Goal: Task Accomplishment & Management: Complete application form

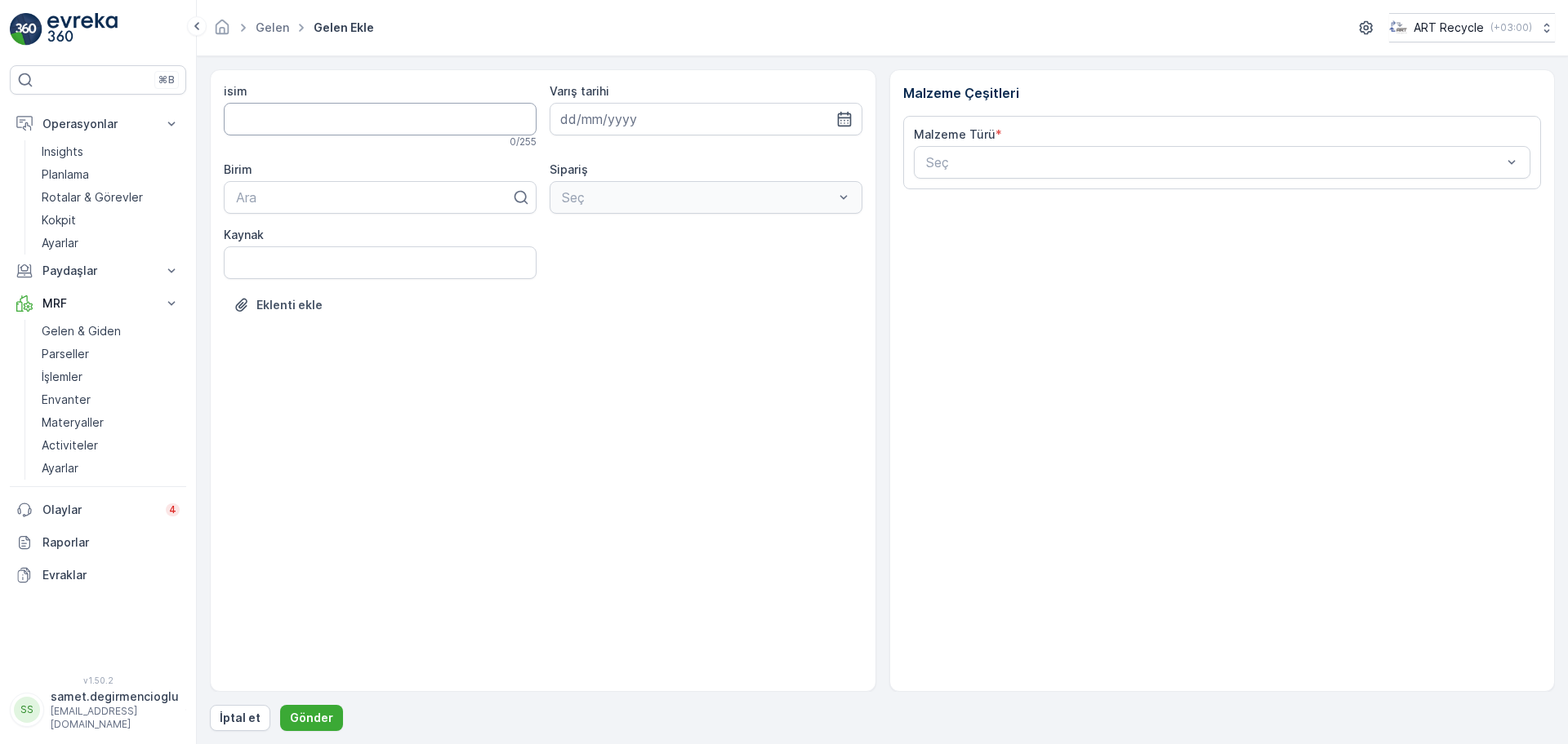
click at [338, 128] on input "isim" at bounding box center [380, 119] width 313 height 33
type input "TEZKA ONUR"
click at [612, 118] on input at bounding box center [706, 119] width 313 height 33
click at [638, 286] on div "17" at bounding box center [636, 288] width 26 height 26
type input "17.09.2025"
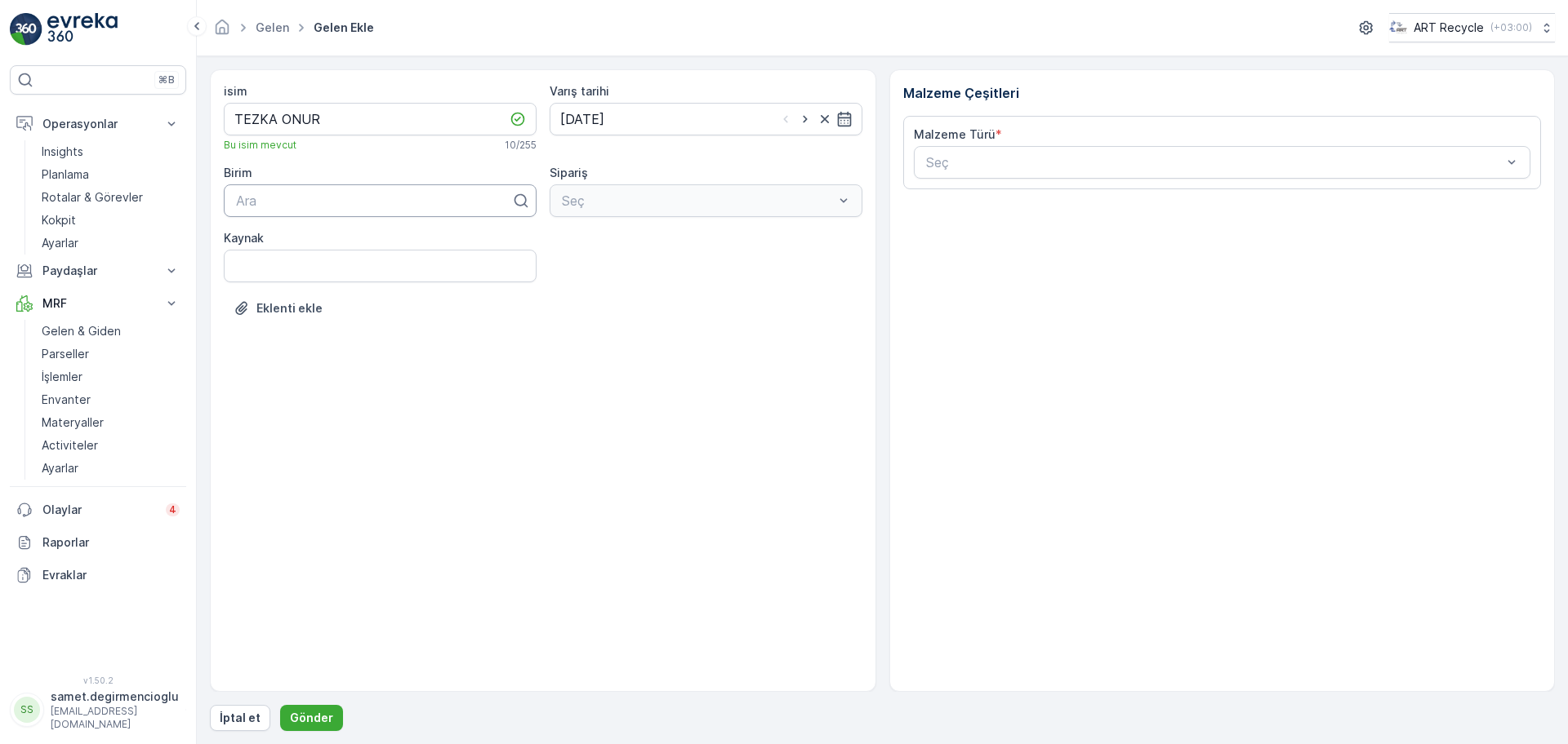
click at [380, 203] on div at bounding box center [373, 200] width 278 height 14
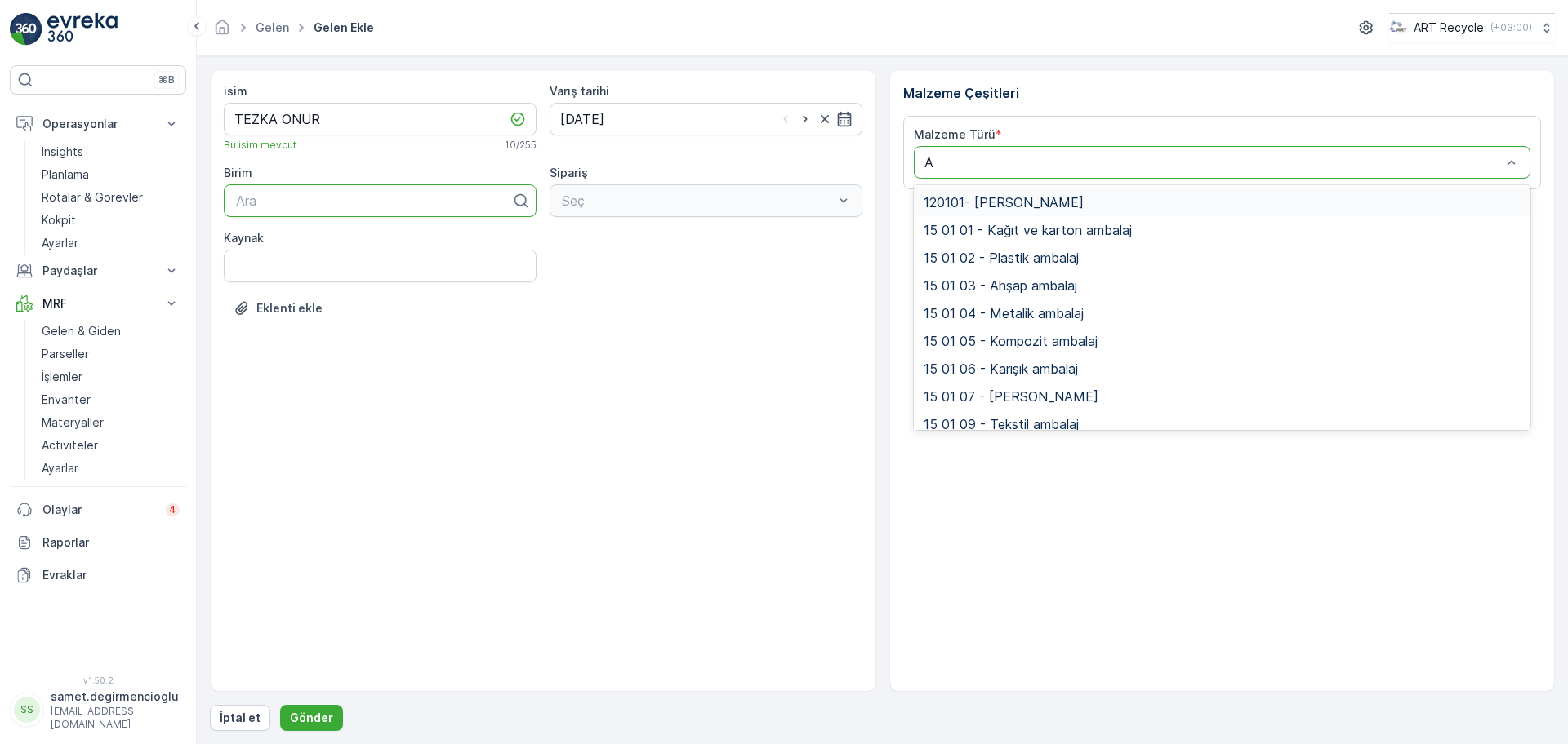
type input "AH"
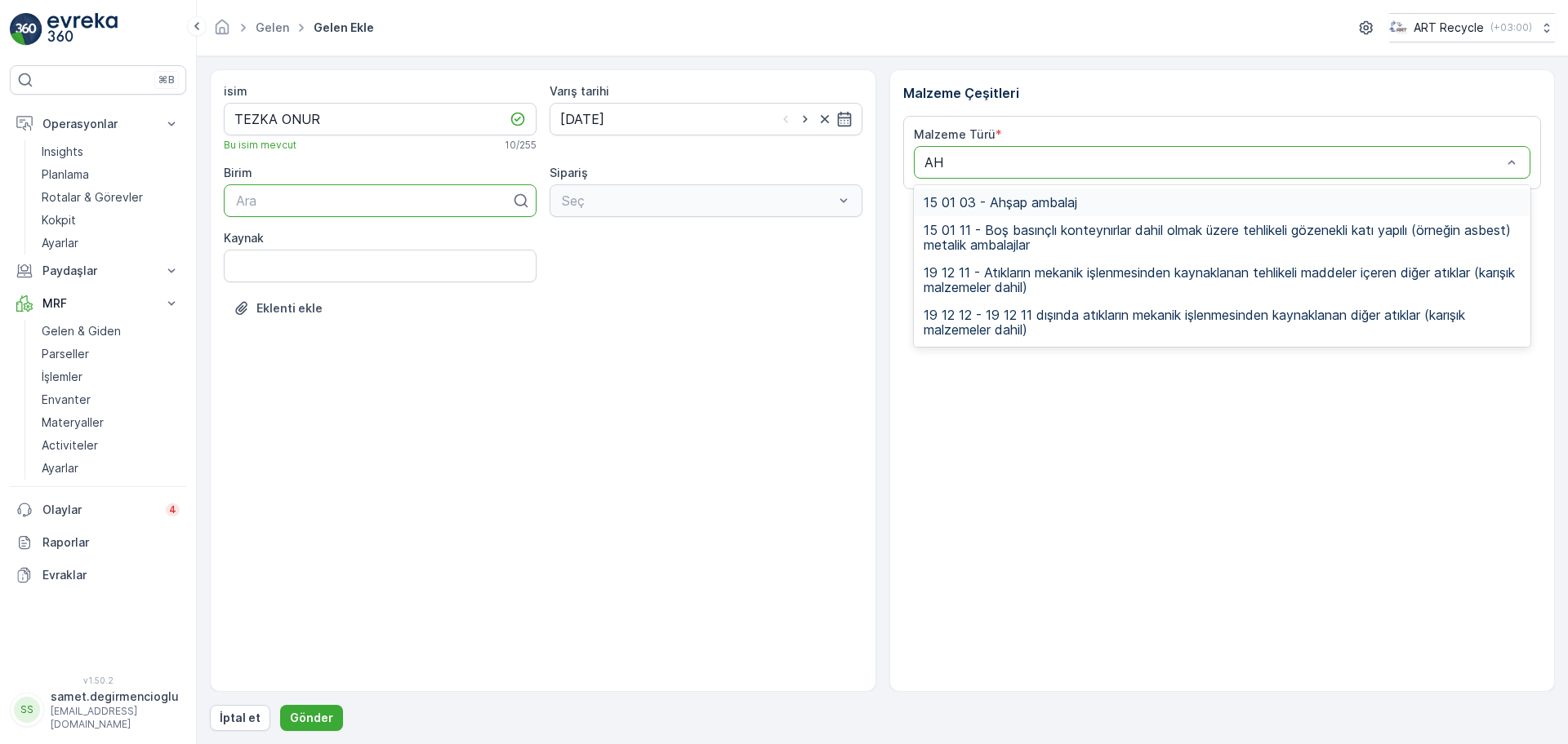
click at [1006, 208] on span "15 01 03 - Ahşap ambalaj" at bounding box center [1000, 202] width 153 height 14
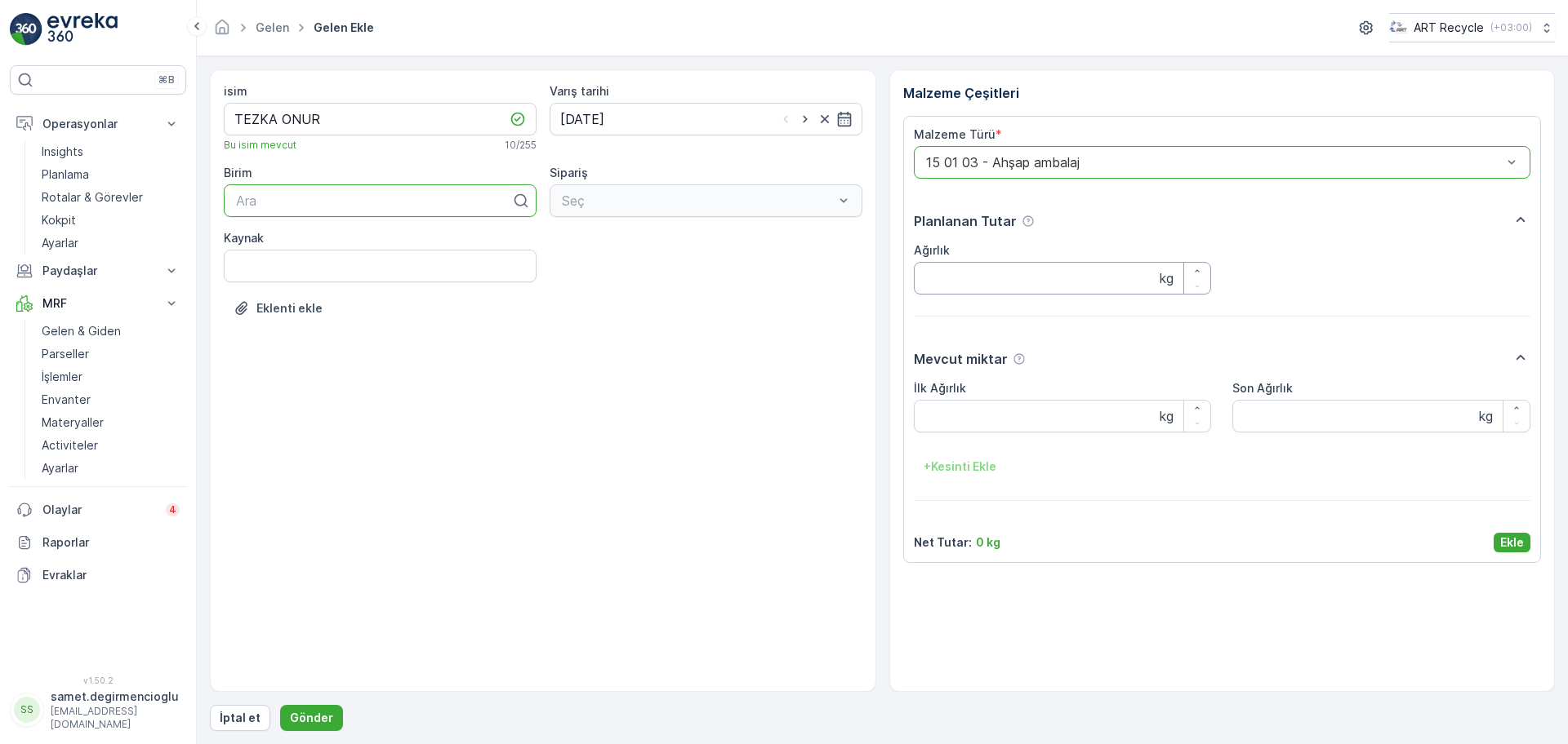
click at [995, 289] on input "Ağırlık" at bounding box center [1062, 278] width 298 height 33
type input "1440"
click at [974, 416] on Ağırlık "İlk Ağırlık" at bounding box center [1062, 416] width 298 height 33
click at [1041, 474] on div "+ Kesinti Ekle" at bounding box center [1222, 467] width 617 height 26
drag, startPoint x: 983, startPoint y: 424, endPoint x: 797, endPoint y: 409, distance: 186.6
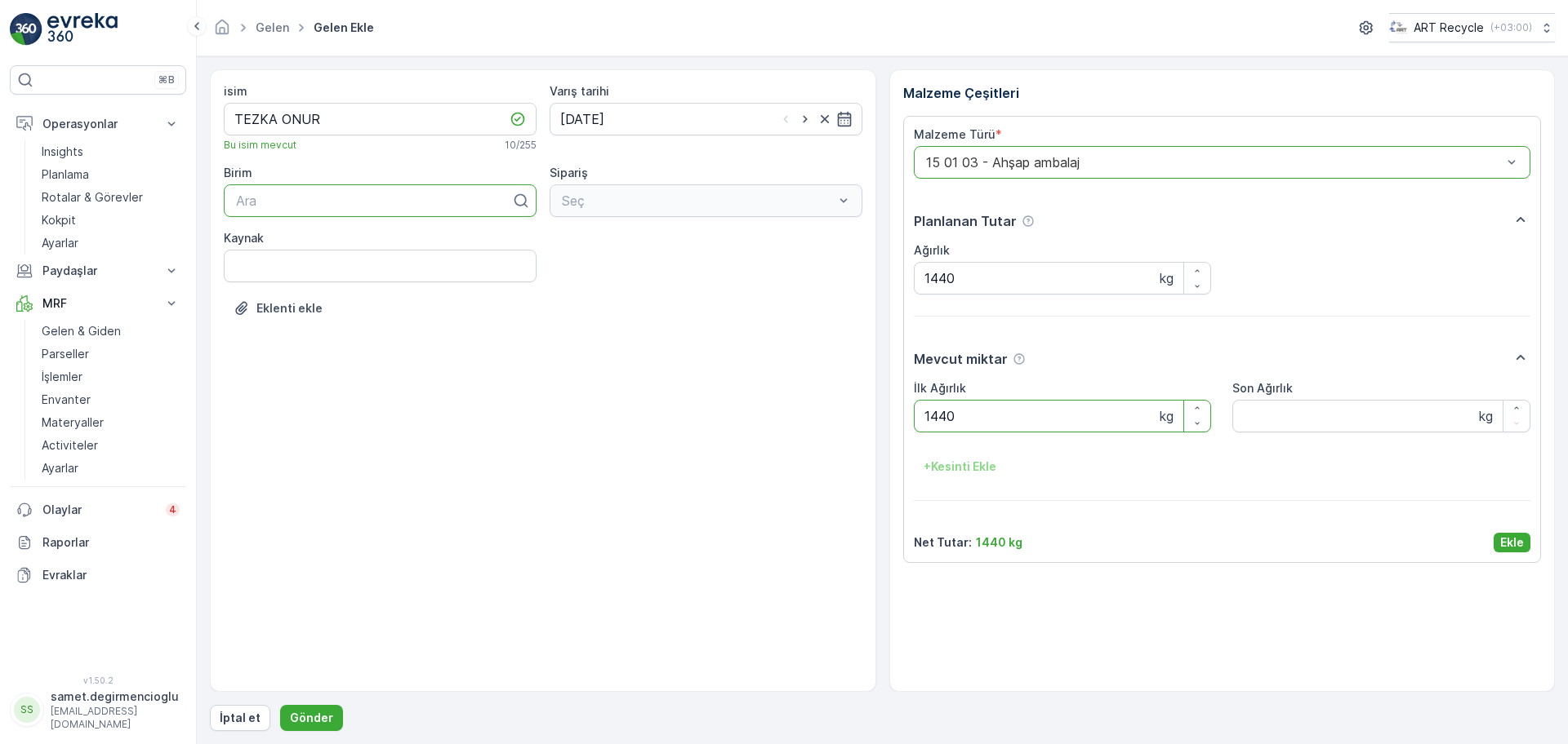
click at [797, 409] on div "isim TEZKA ONUR Bu isim mevcut 10 / 255 Varış tarihi 17.09.2025 Birim Ara Sipar…" at bounding box center [882, 381] width 1345 height 623
type Ağırlık "1300"
click at [1500, 535] on p "Ekle" at bounding box center [1512, 542] width 24 height 16
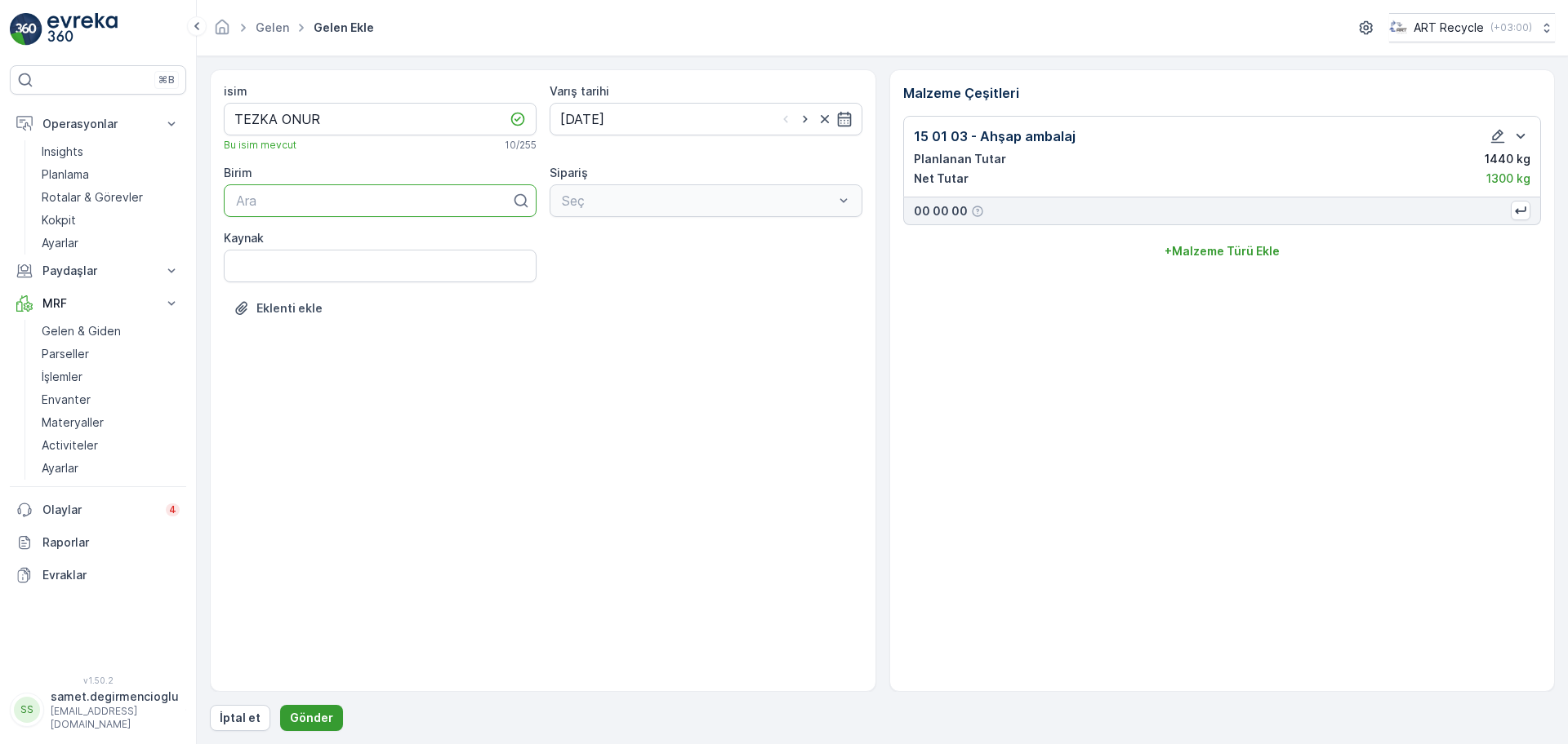
click at [321, 712] on p "Gönder" at bounding box center [311, 717] width 43 height 16
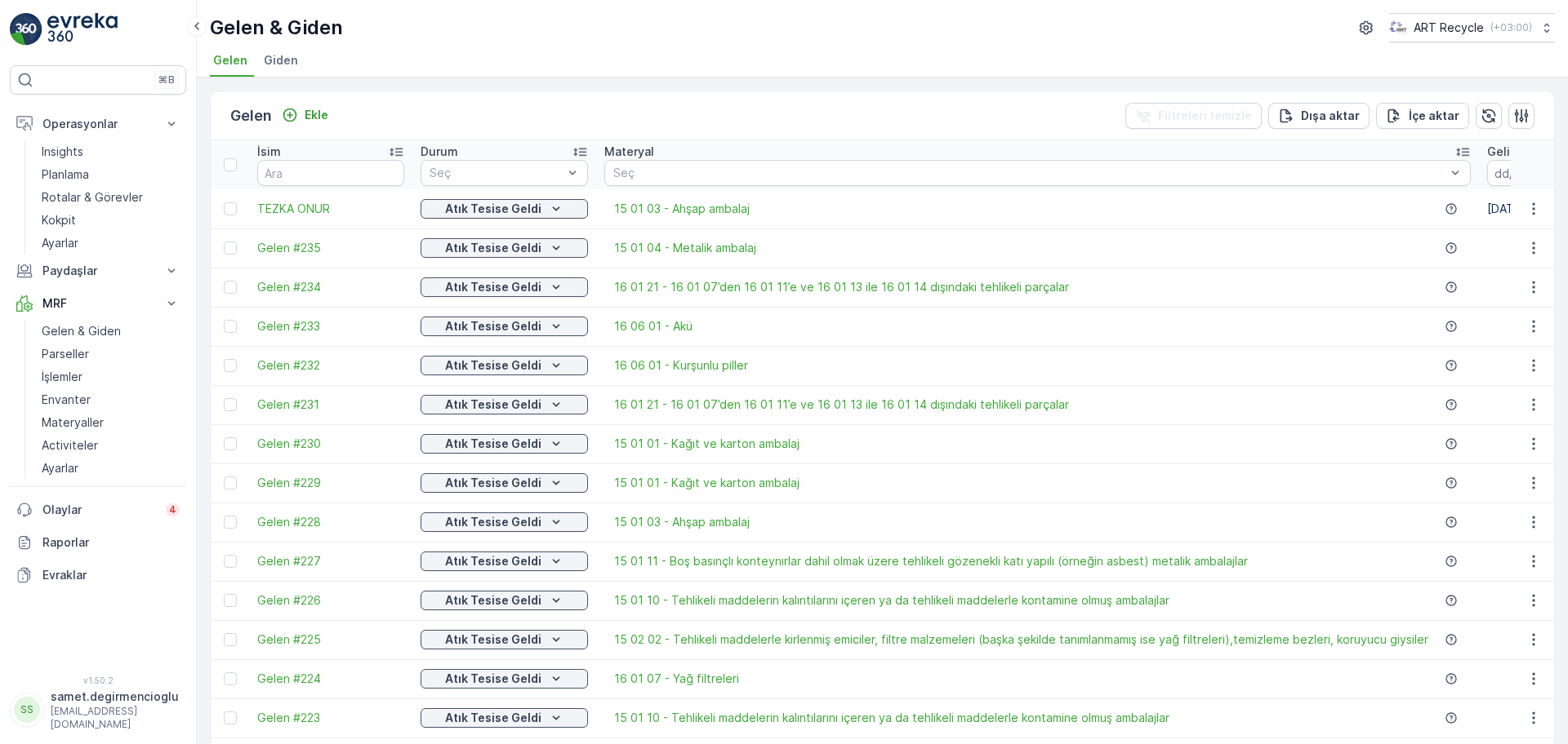
click at [284, 60] on span "Giden" at bounding box center [281, 60] width 34 height 16
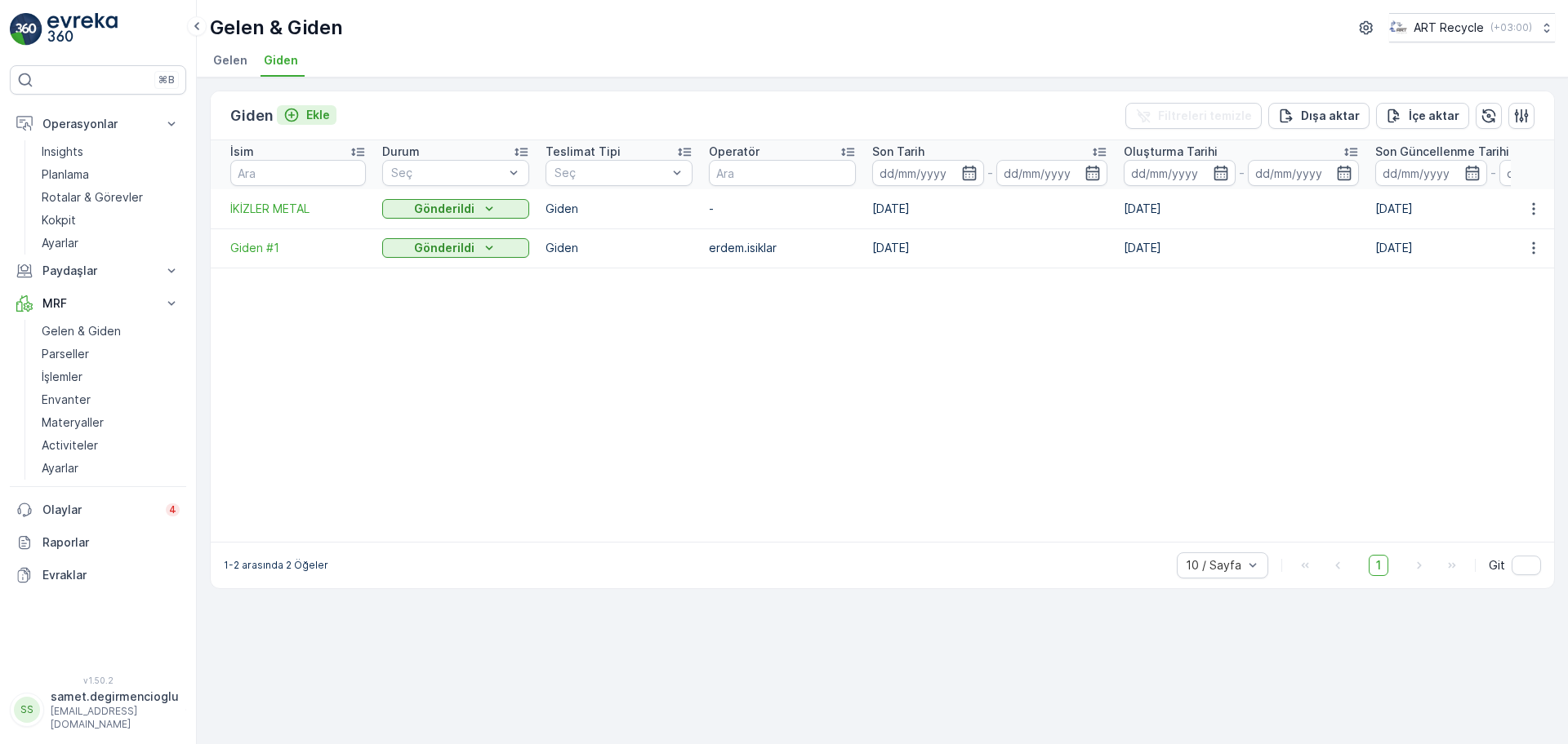
click at [330, 107] on p "Ekle" at bounding box center [318, 114] width 24 height 16
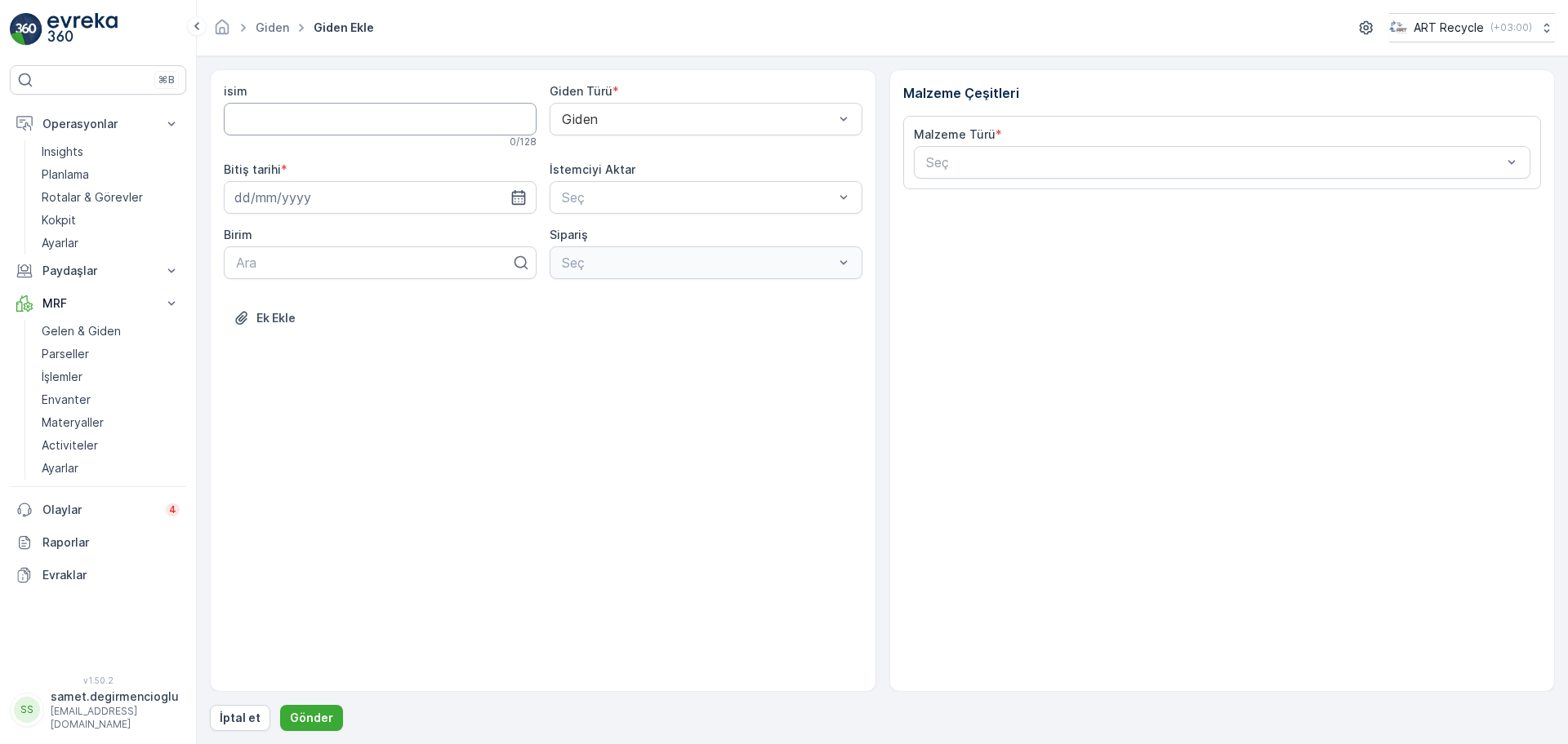
click at [347, 125] on input "isim" at bounding box center [380, 119] width 313 height 33
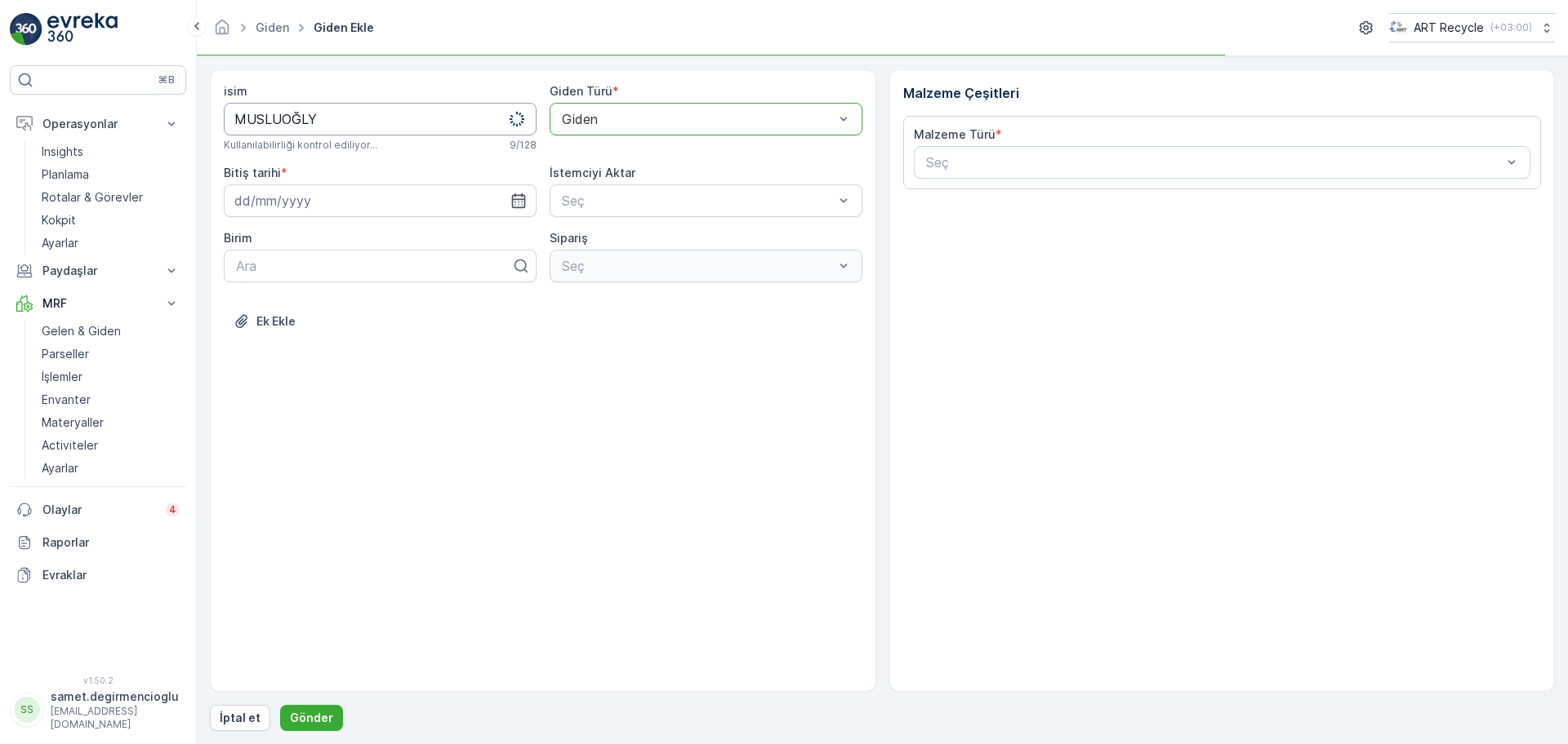
click at [351, 124] on input "MUSLUOĞLY" at bounding box center [380, 119] width 313 height 33
type input "MUSLUOĞLU"
click at [675, 117] on div at bounding box center [697, 119] width 275 height 14
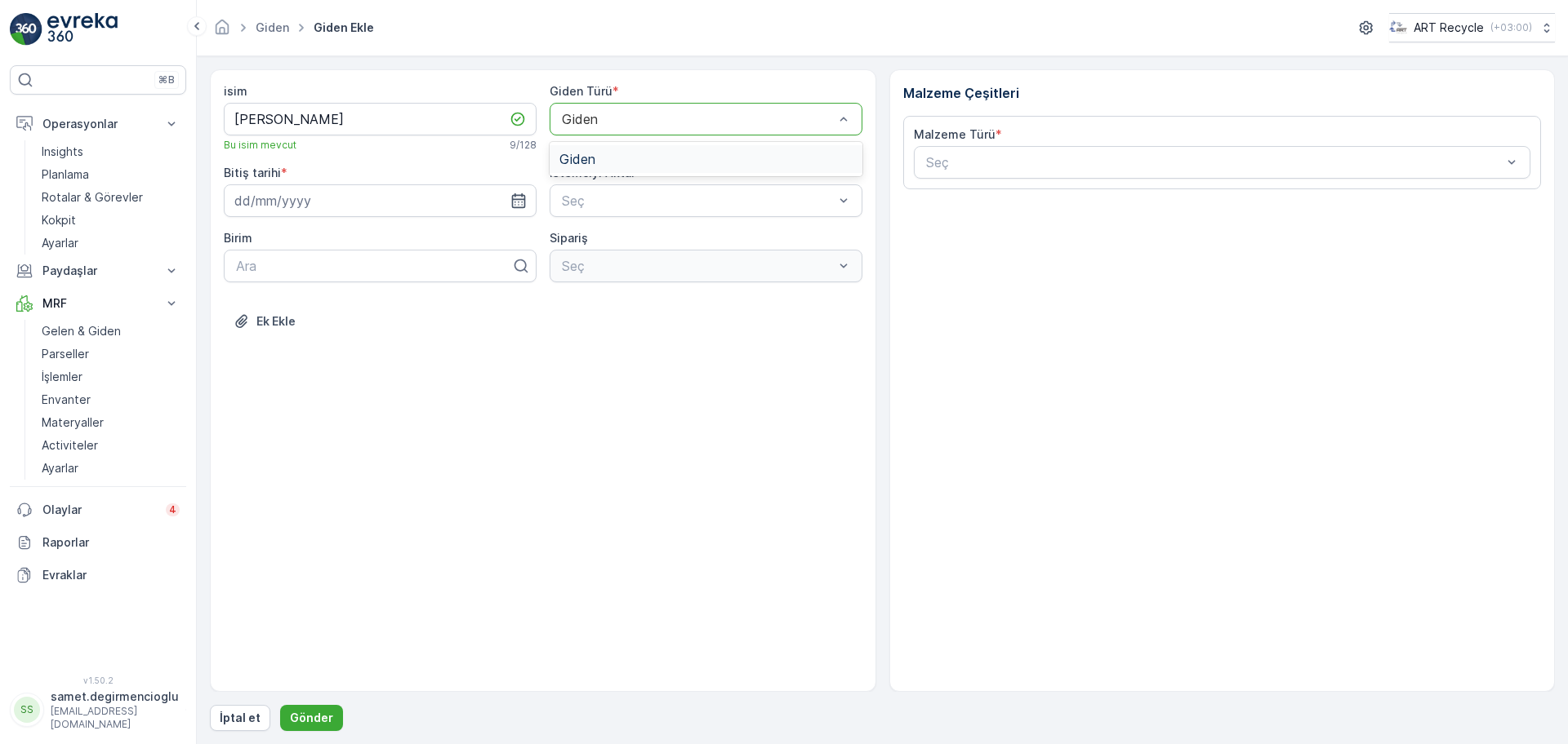
click at [675, 117] on div at bounding box center [697, 119] width 275 height 14
click at [417, 200] on input at bounding box center [380, 200] width 313 height 33
click at [276, 371] on div "16" at bounding box center [280, 369] width 26 height 26
type input "16.09.2025"
click at [424, 404] on div "isim MUSLUOĞLU Bu isim mevcut 9 / 128 Giden Türü * Giden Bitiş tarihi * 16.09.2…" at bounding box center [543, 381] width 666 height 623
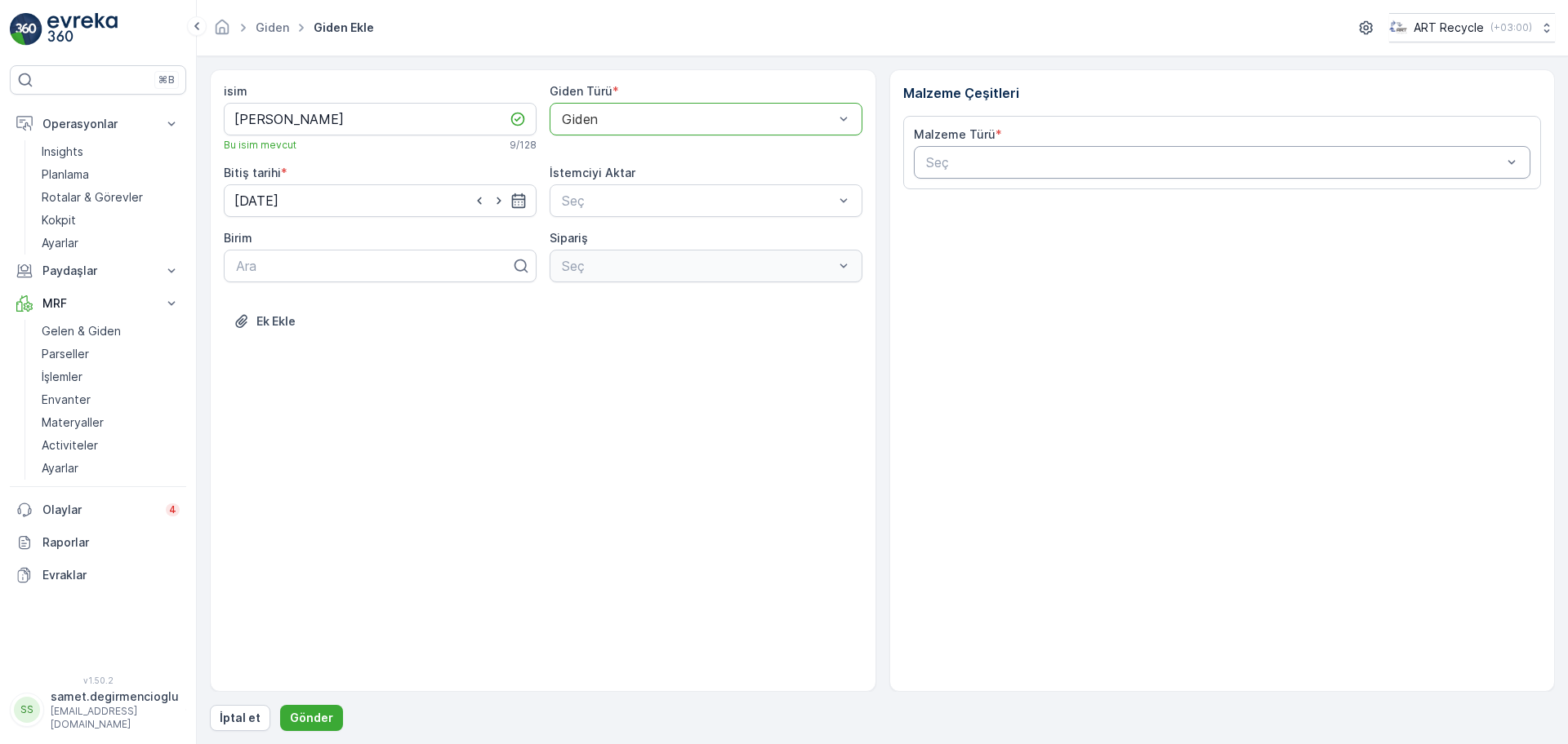
click at [956, 146] on div "Seç" at bounding box center [1222, 162] width 617 height 33
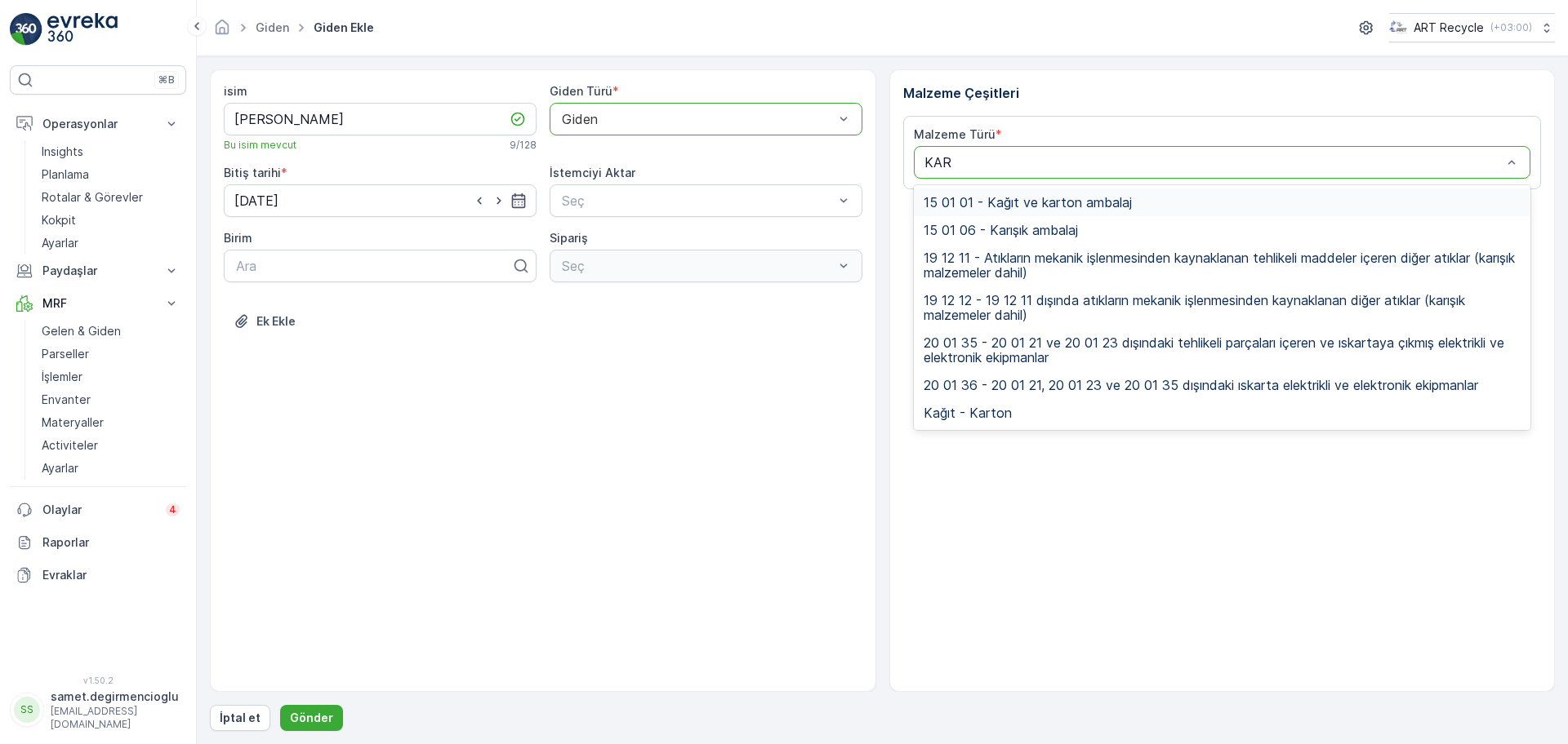
type input "KART"
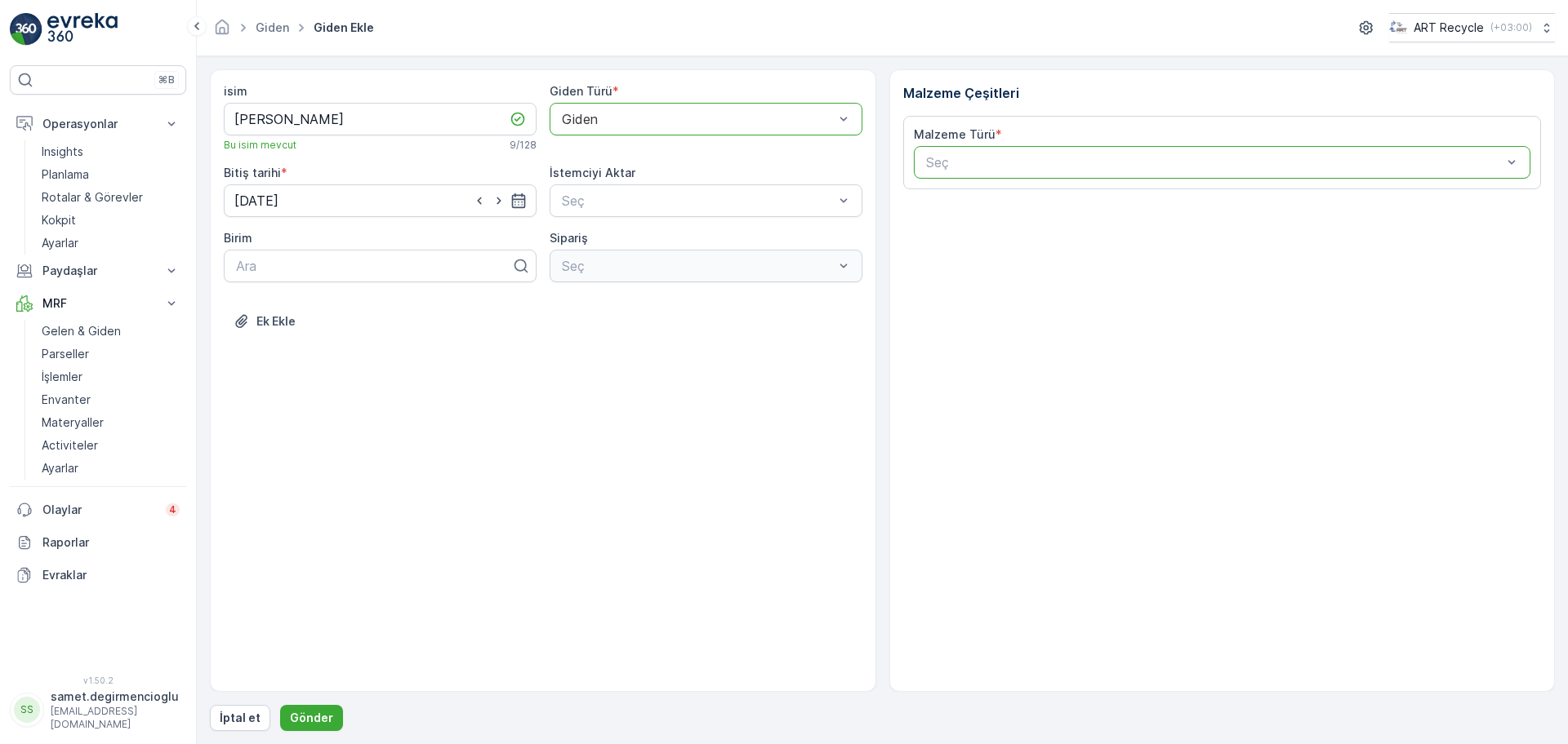
drag, startPoint x: 977, startPoint y: 161, endPoint x: 892, endPoint y: 158, distance: 85.1
click at [892, 158] on div "Malzeme Çeşitleri Malzeme Türü * Seç" at bounding box center [1222, 381] width 666 height 623
click at [994, 164] on div at bounding box center [1214, 161] width 580 height 14
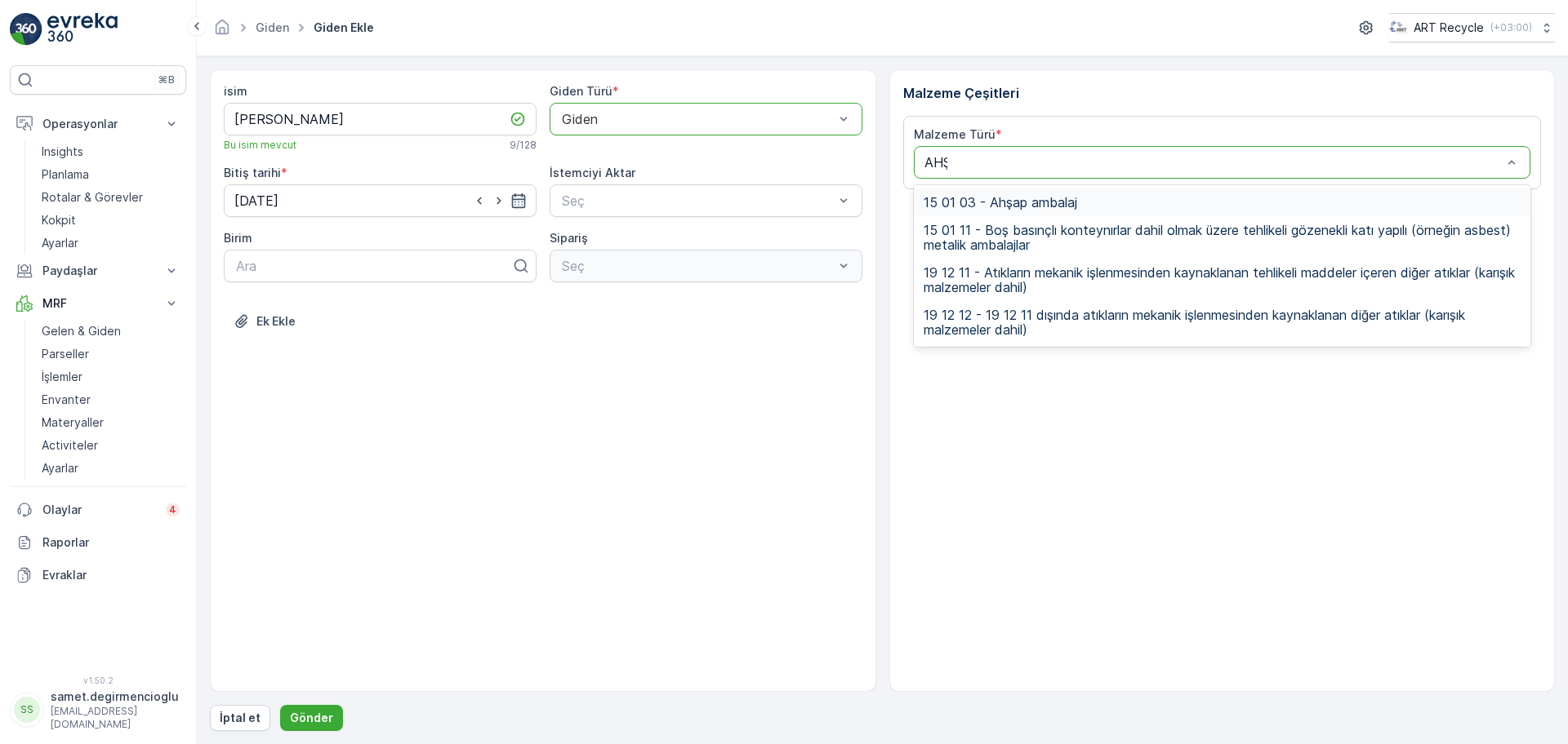
type input "AHŞA"
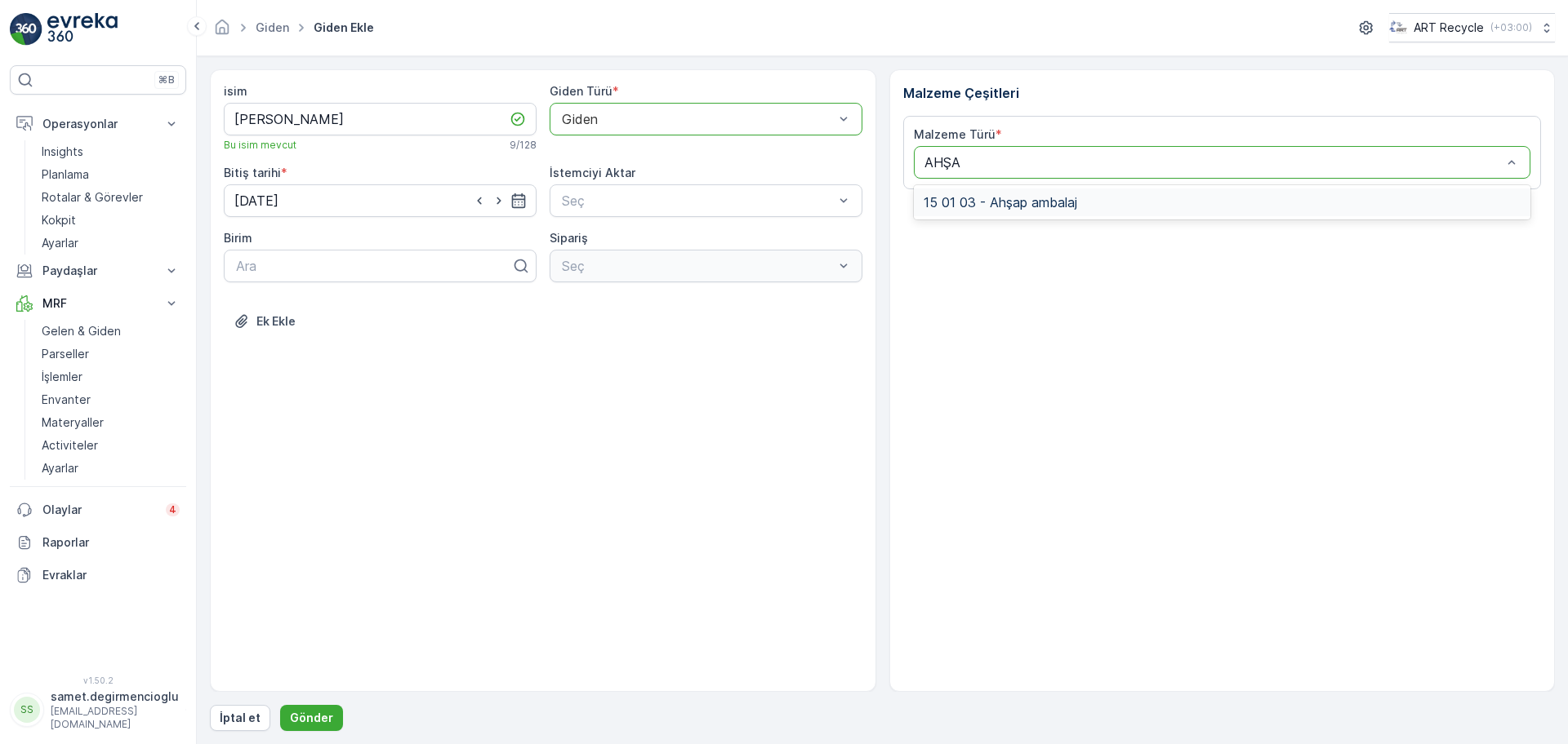
click at [995, 208] on span "15 01 03 - Ahşap ambalaj" at bounding box center [1000, 202] width 153 height 14
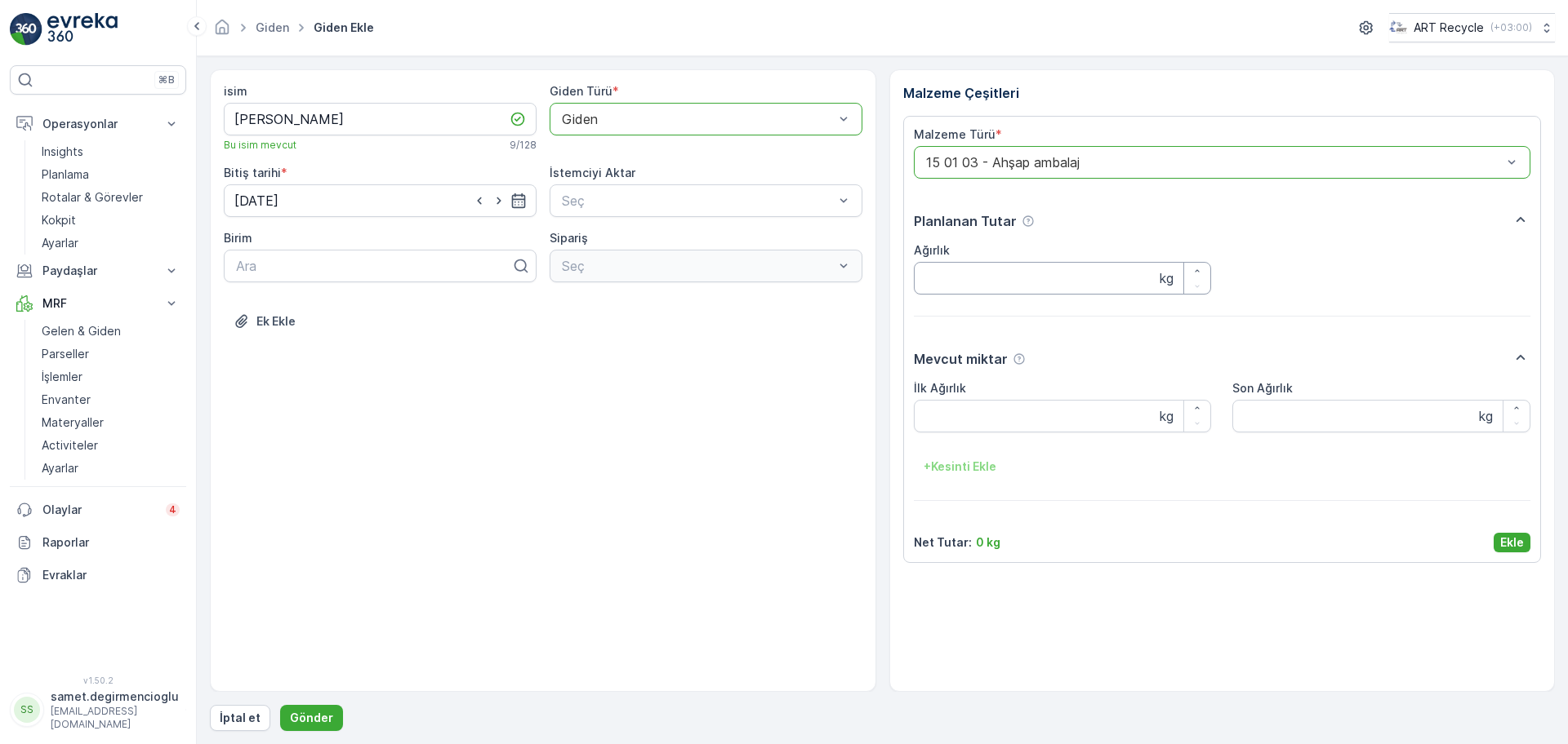
click at [1031, 279] on input "Ağırlık" at bounding box center [1062, 278] width 298 height 33
type input "2220"
click at [993, 414] on Ağırlık "İlk Ağırlık" at bounding box center [1062, 416] width 298 height 33
type Ağırlık "2220"
click at [1507, 541] on p "Ekle" at bounding box center [1512, 542] width 24 height 16
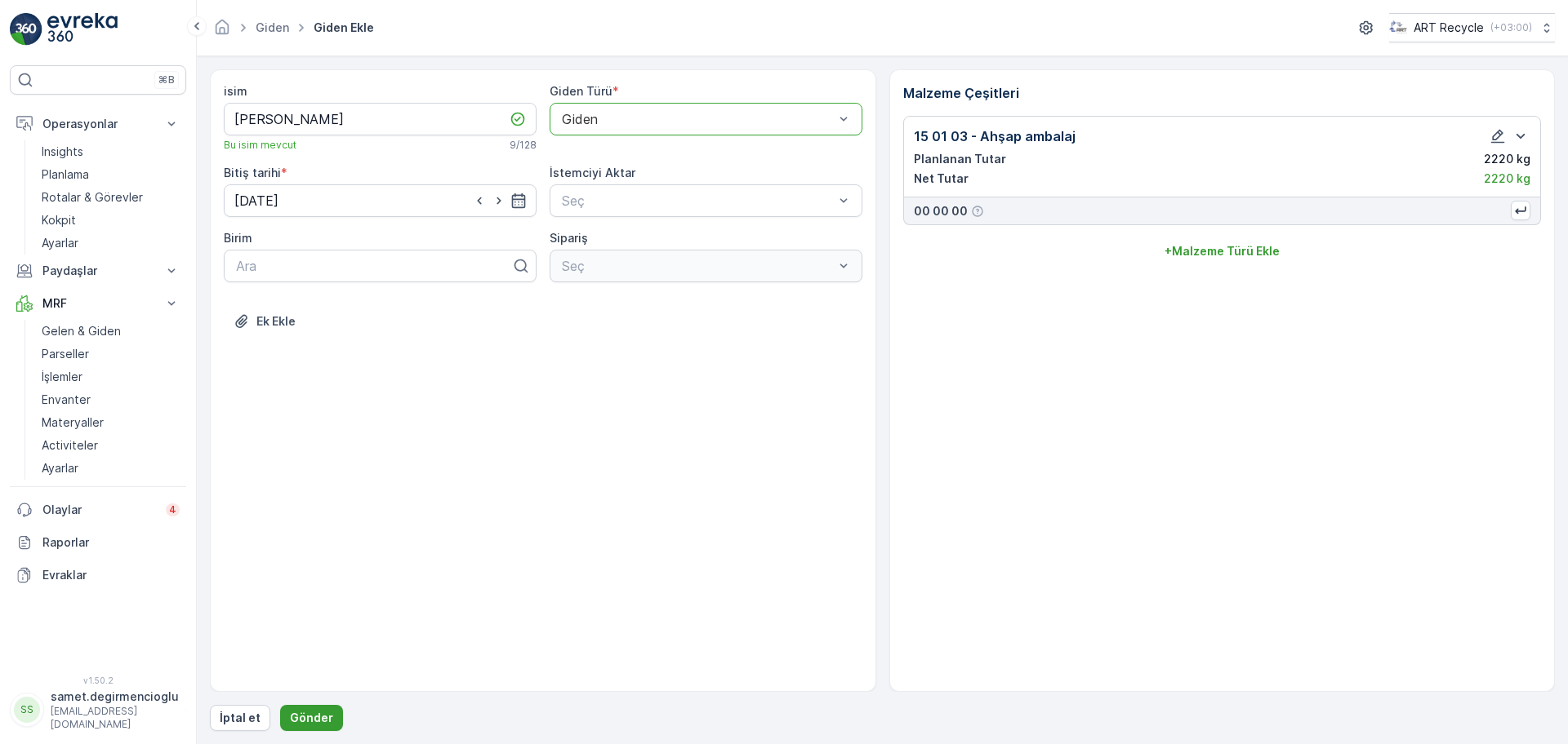
click at [308, 708] on button "Gönder" at bounding box center [311, 718] width 63 height 26
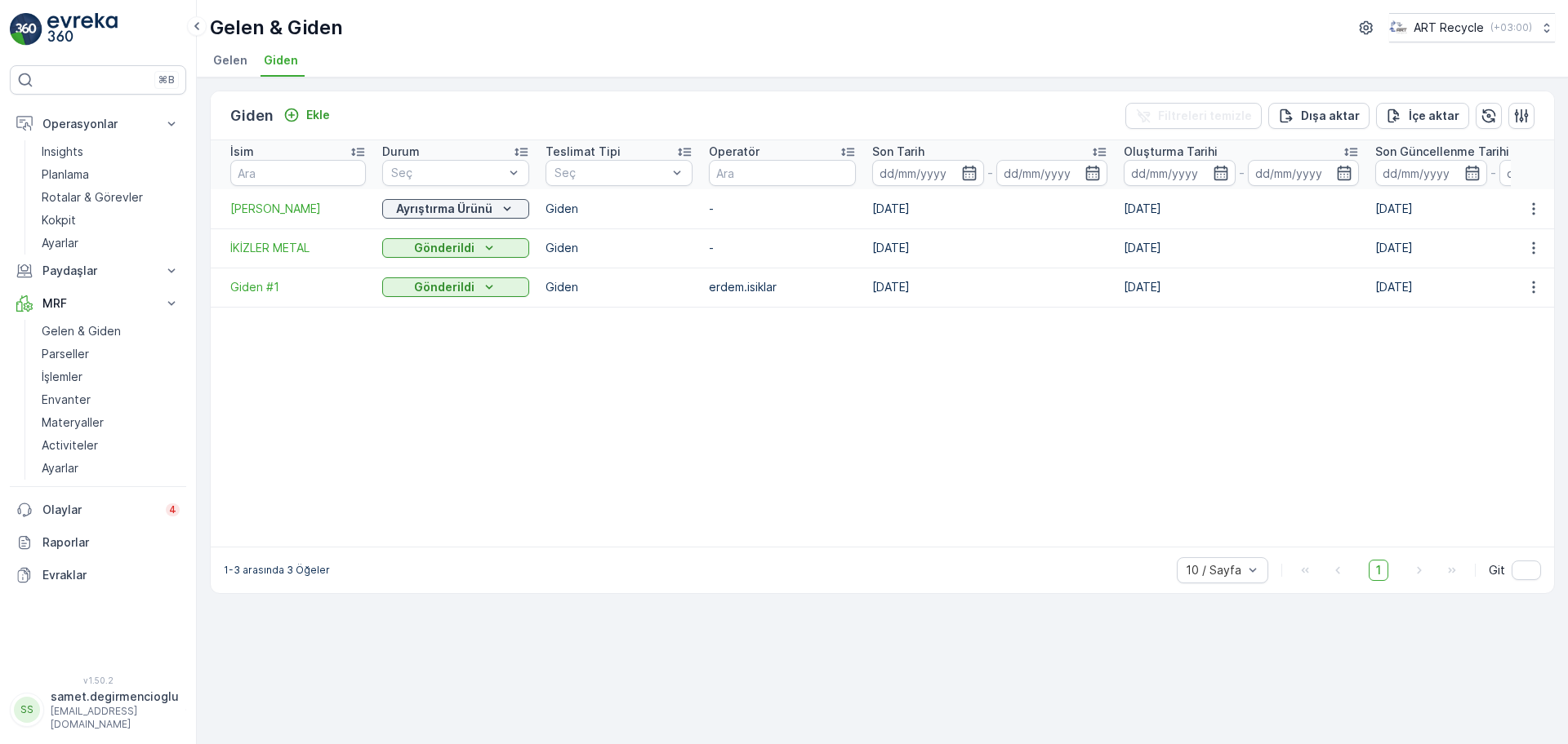
click at [233, 61] on span "Gelen" at bounding box center [230, 60] width 34 height 16
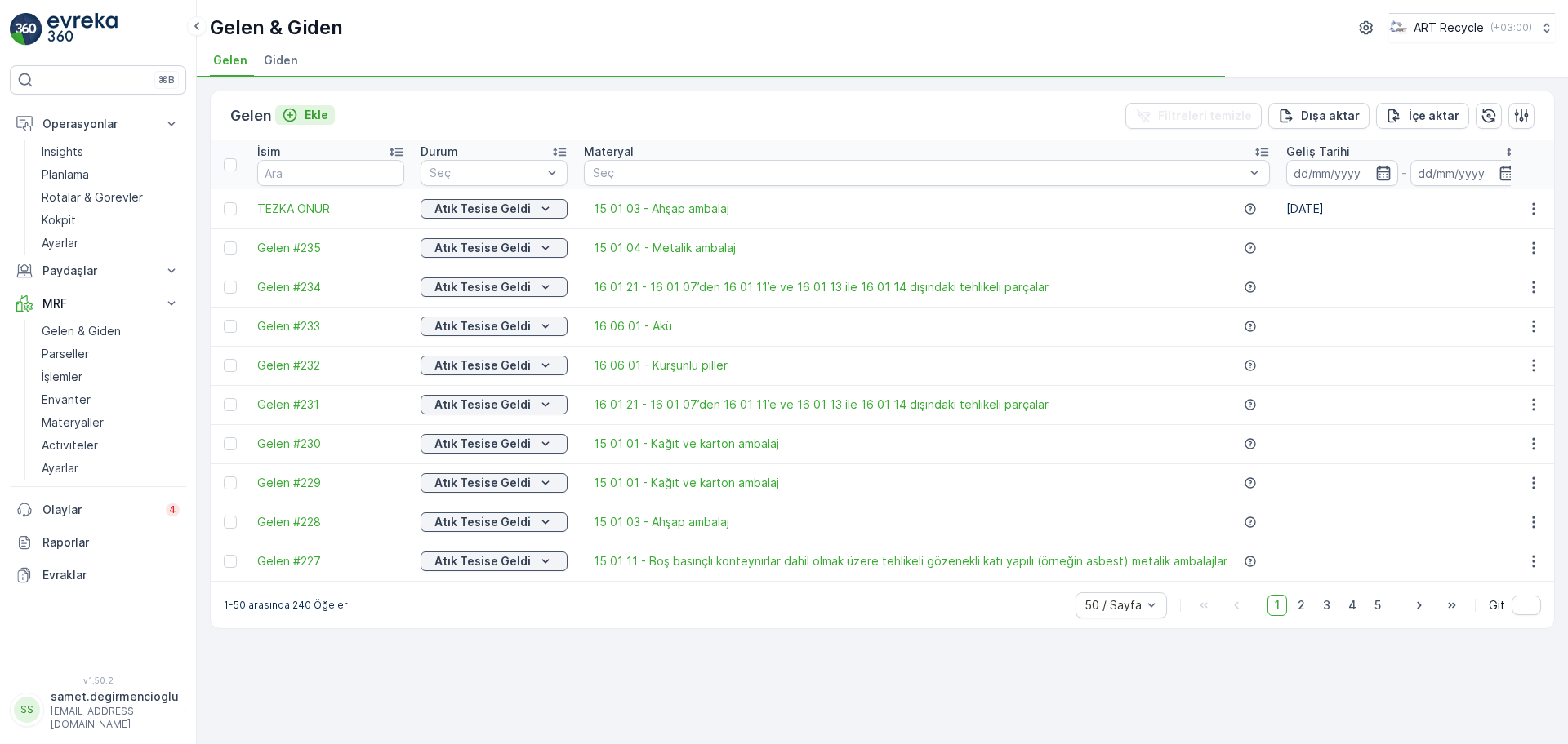
click at [319, 117] on p "Ekle" at bounding box center [316, 114] width 24 height 16
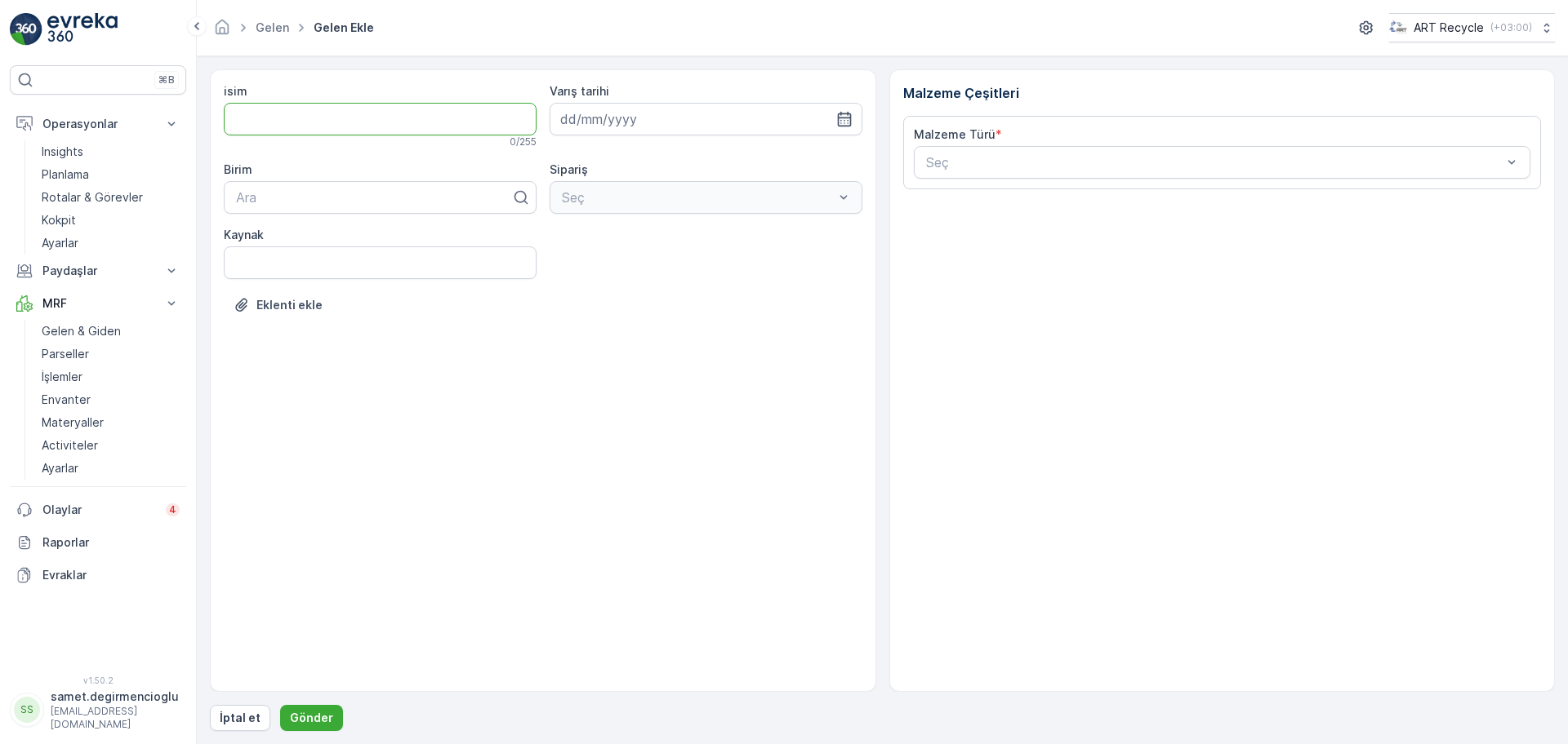
click at [344, 120] on input "isim" at bounding box center [380, 119] width 313 height 33
type input "YEŞİL ÇEVRE"
click at [597, 123] on input at bounding box center [706, 119] width 313 height 33
click at [630, 289] on div "17" at bounding box center [636, 288] width 26 height 26
type input "17.09.2025"
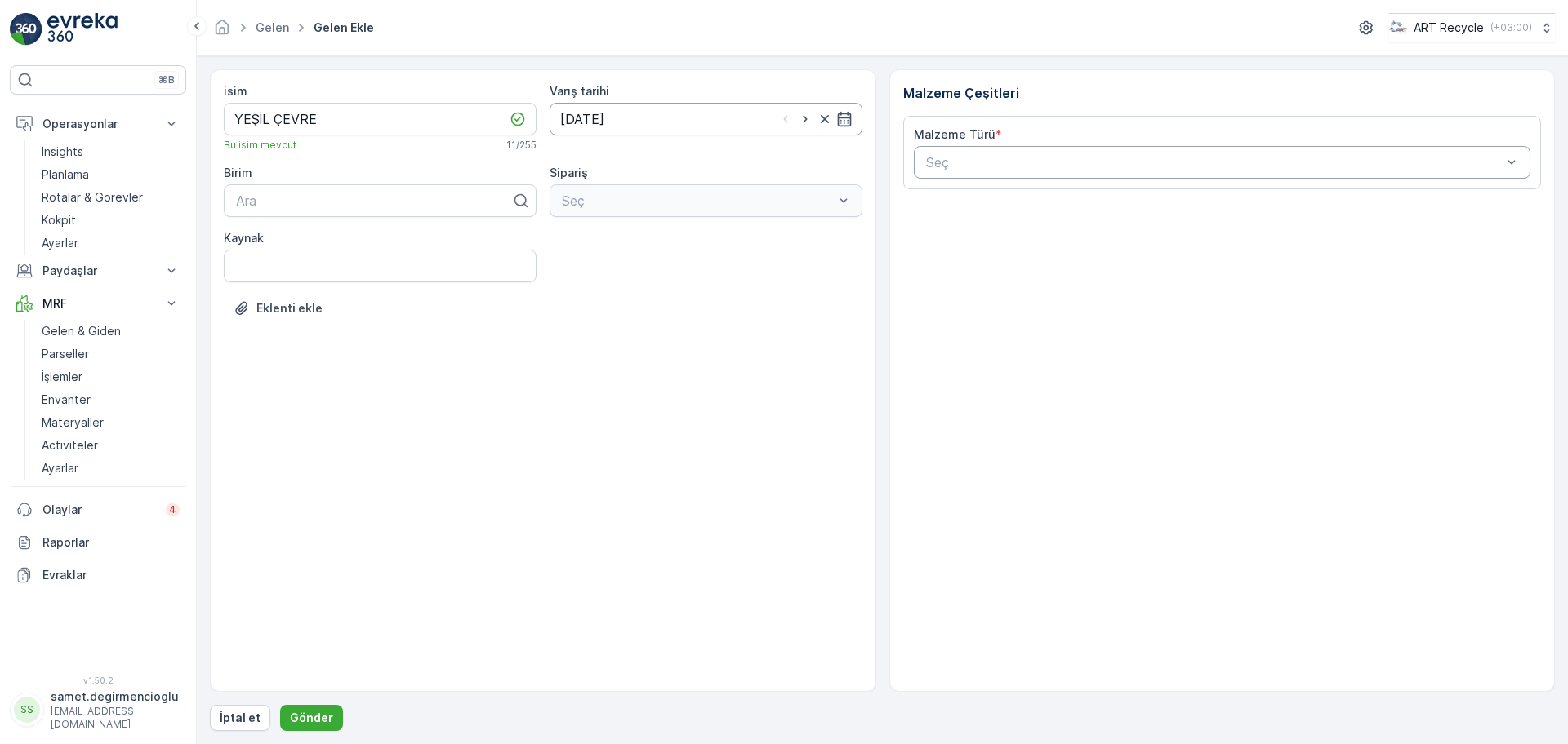
click at [745, 119] on input "17.09.2025" at bounding box center [706, 119] width 313 height 33
click at [637, 288] on div "17" at bounding box center [636, 288] width 26 height 26
type input "h"
type input "ahşa"
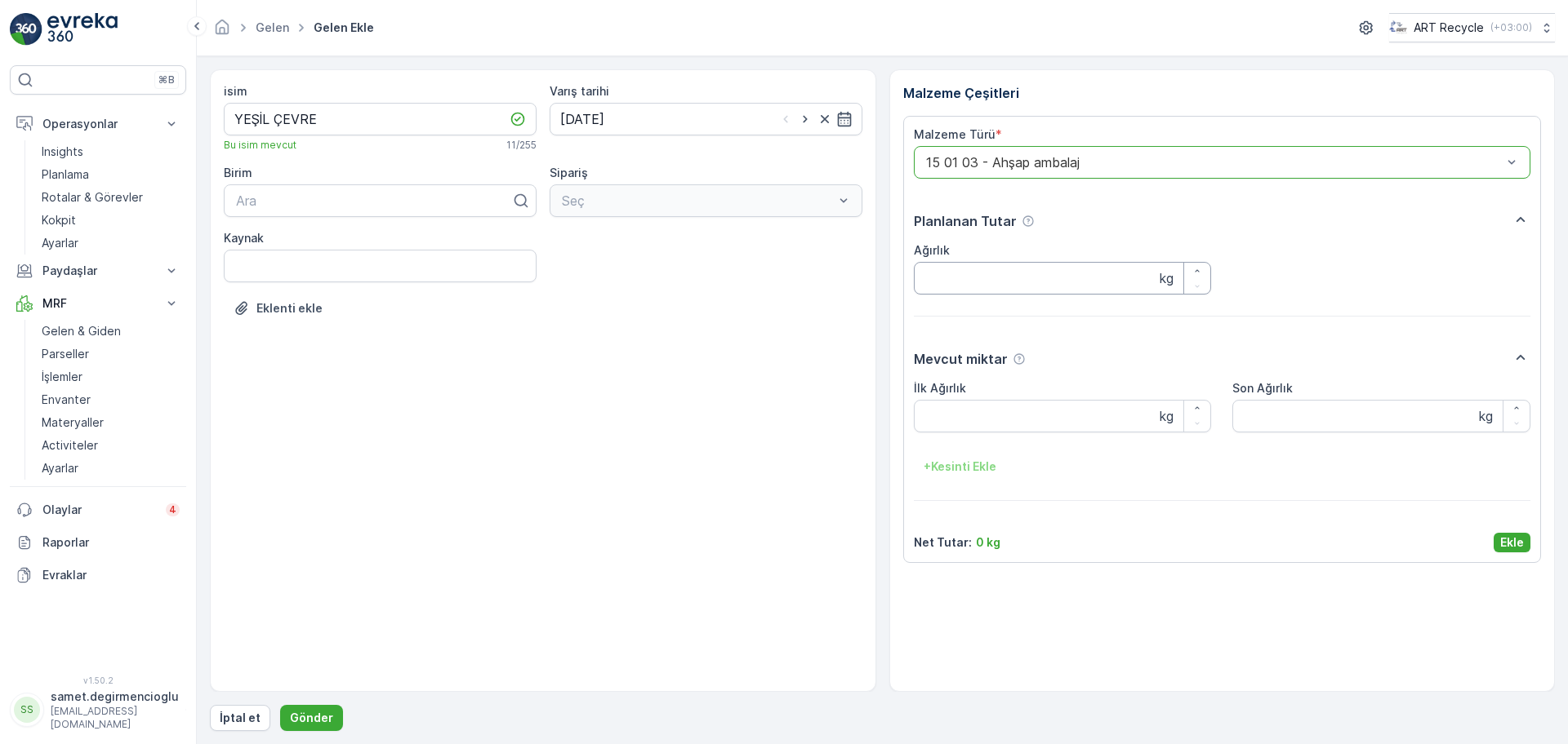
click at [1041, 292] on input "Ağırlık" at bounding box center [1062, 278] width 298 height 33
type input "3280"
click at [1074, 403] on Ağırlık "İlk Ağırlık" at bounding box center [1062, 416] width 298 height 33
type Ağırlık "0"
type Ağırlık "3000"
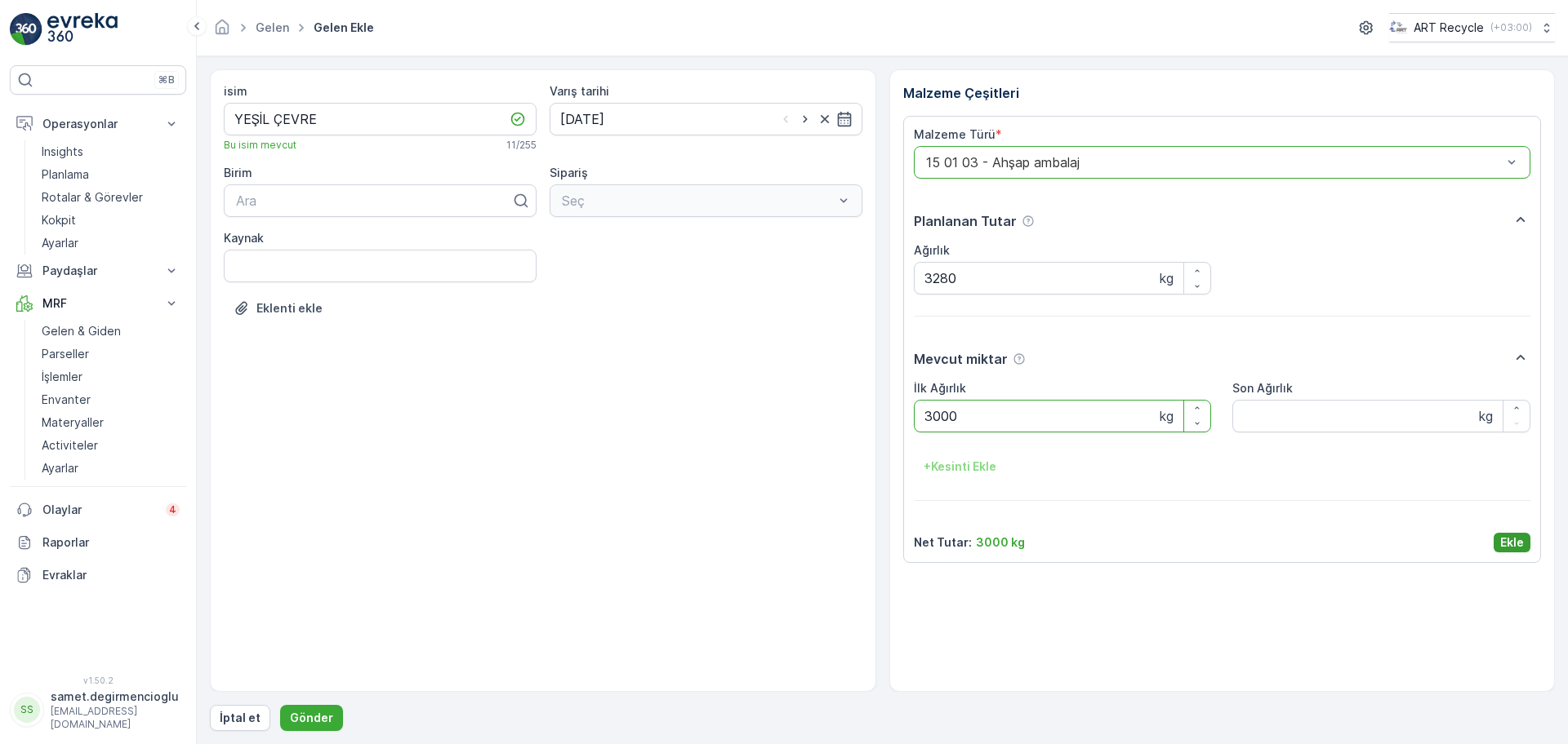
click at [1507, 541] on p "Ekle" at bounding box center [1512, 542] width 24 height 16
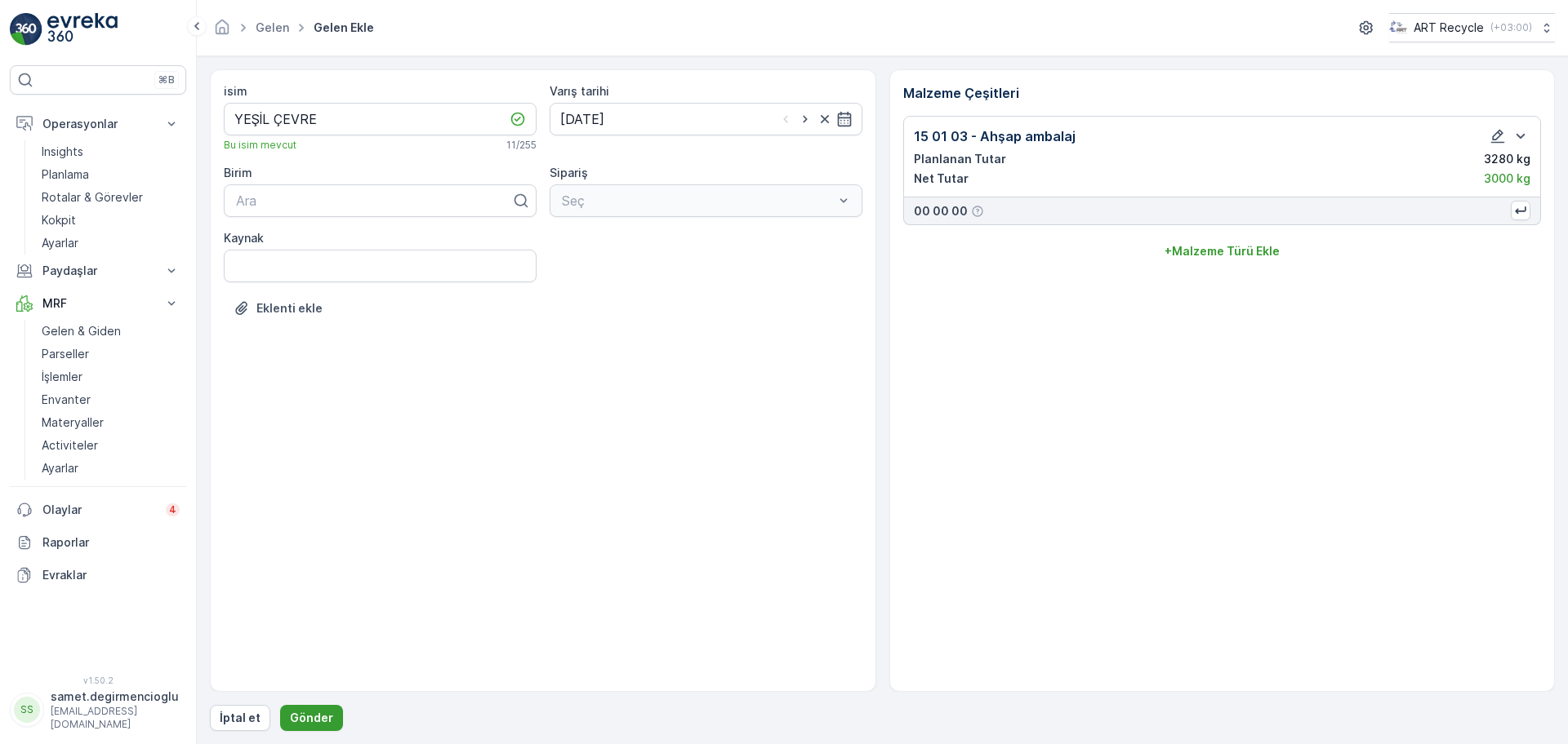
click at [294, 720] on p "Gönder" at bounding box center [311, 717] width 43 height 16
